Goal: Entertainment & Leisure: Consume media (video, audio)

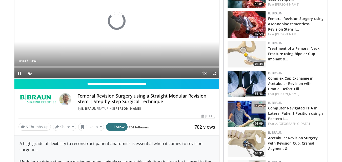
scroll to position [25, 0]
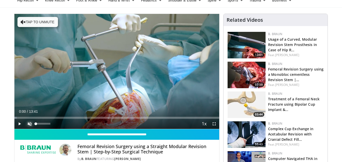
click at [29, 124] on span "Video Player" at bounding box center [30, 124] width 10 height 10
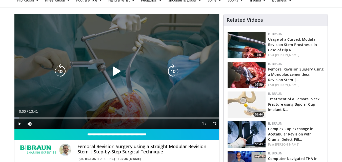
click at [106, 72] on div "Video Player" at bounding box center [116, 71] width 123 height 10
click at [117, 71] on icon "Video Player" at bounding box center [116, 71] width 14 height 14
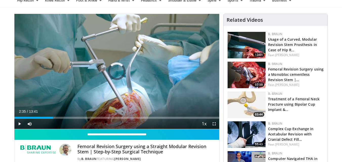
click at [53, 117] on div "Progress Bar" at bounding box center [53, 118] width 1 height 2
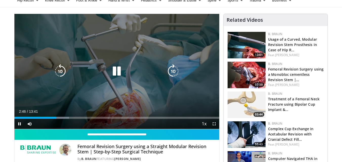
click at [117, 73] on icon "Video Player" at bounding box center [116, 71] width 14 height 14
